Goal: Task Accomplishment & Management: Complete application form

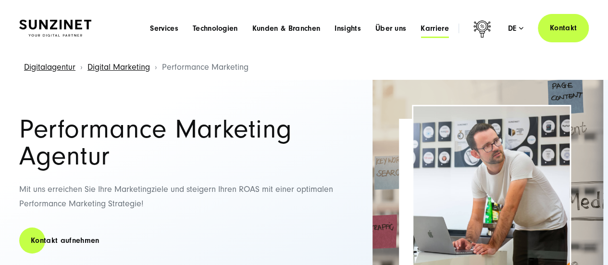
click at [436, 30] on span "Karriere" at bounding box center [434, 29] width 28 height 10
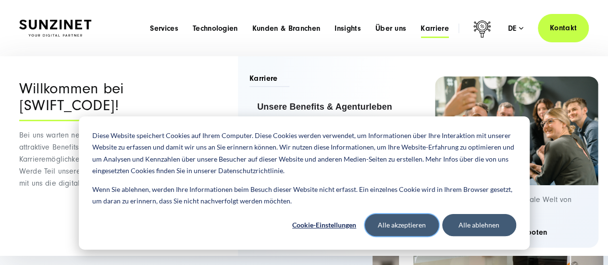
click at [401, 217] on button "Alle akzeptieren" at bounding box center [402, 225] width 74 height 22
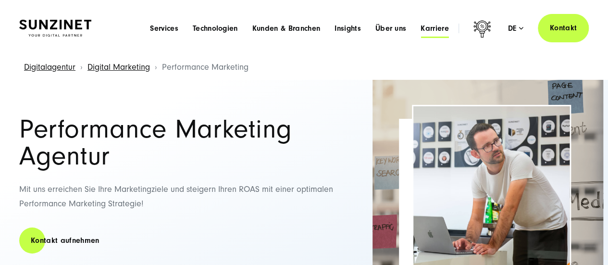
click at [441, 24] on span "Karriere" at bounding box center [434, 29] width 28 height 10
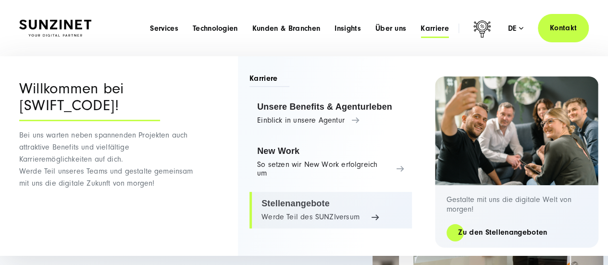
click at [301, 209] on link "Stellenangebote Werde Teil des SUNZIversum" at bounding box center [330, 210] width 162 height 37
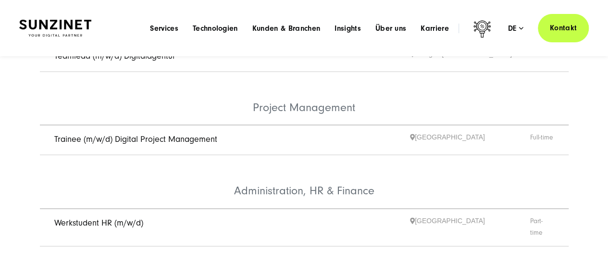
scroll to position [633, 0]
click at [157, 135] on link "Trainee (m/w/d) Digital Project Management" at bounding box center [135, 140] width 163 height 10
